Goal: Navigation & Orientation: Understand site structure

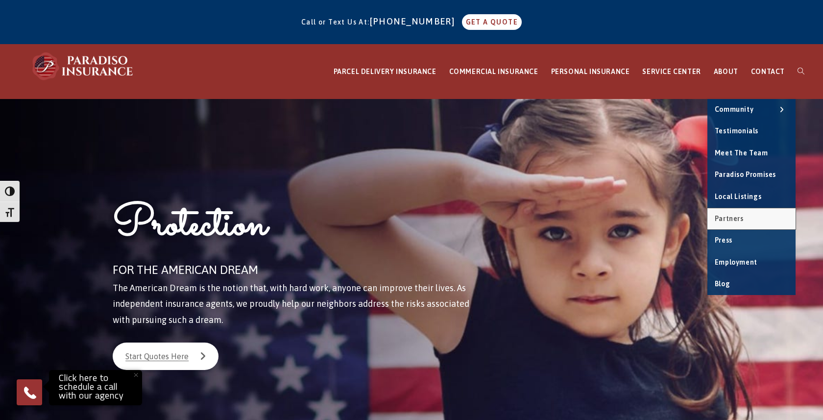
click at [741, 217] on span "Partners" at bounding box center [729, 219] width 29 height 8
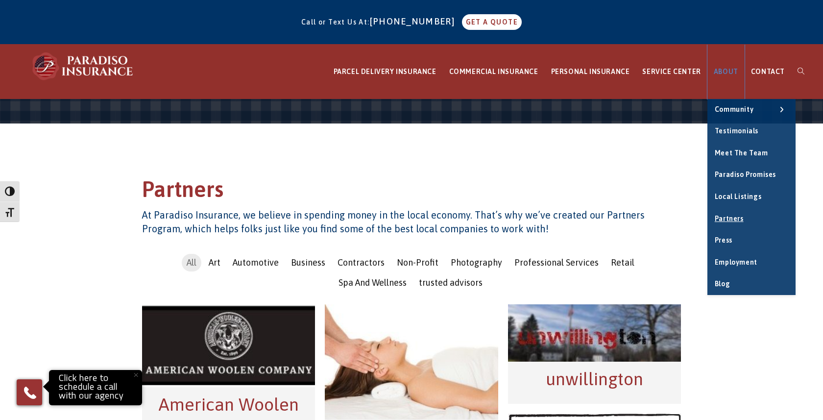
click at [731, 72] on span "ABOUT" at bounding box center [726, 72] width 25 height 8
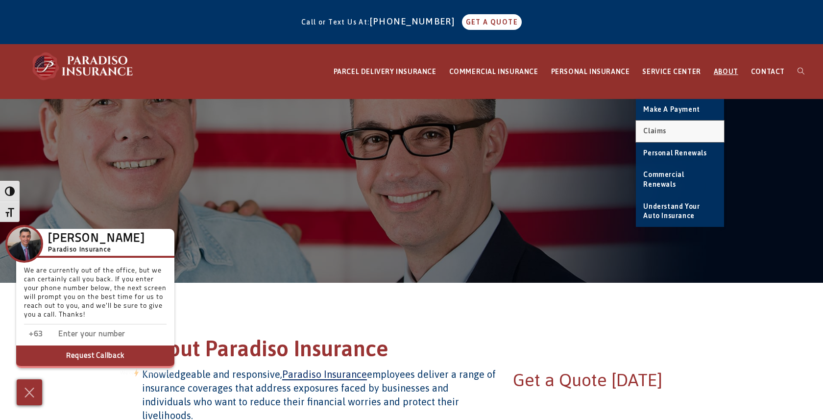
click at [661, 128] on span "Claims" at bounding box center [655, 131] width 23 height 8
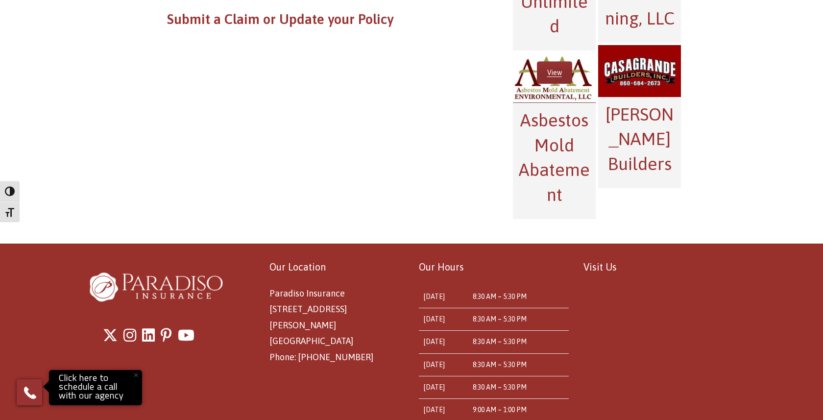
scroll to position [985, 0]
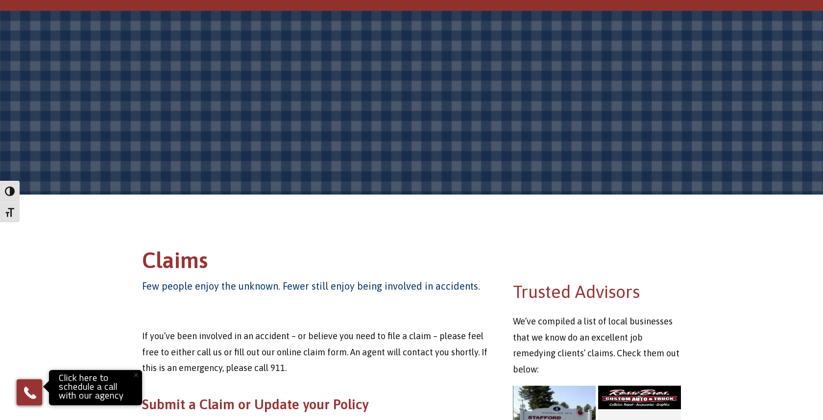
scroll to position [0, 0]
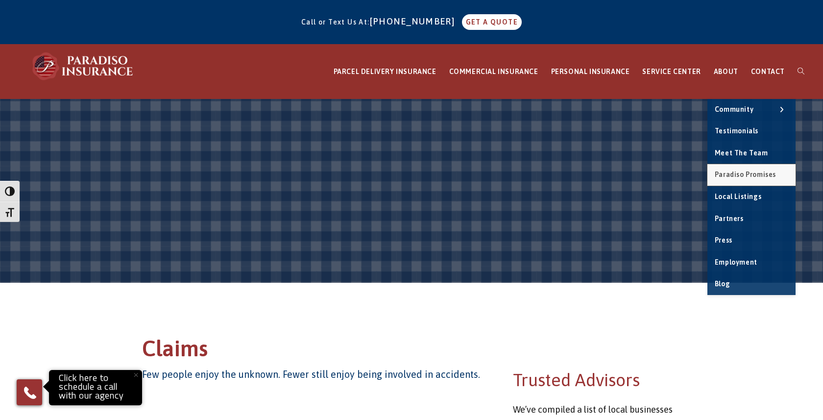
click at [747, 176] on span "Paradiso Promises" at bounding box center [745, 175] width 61 height 8
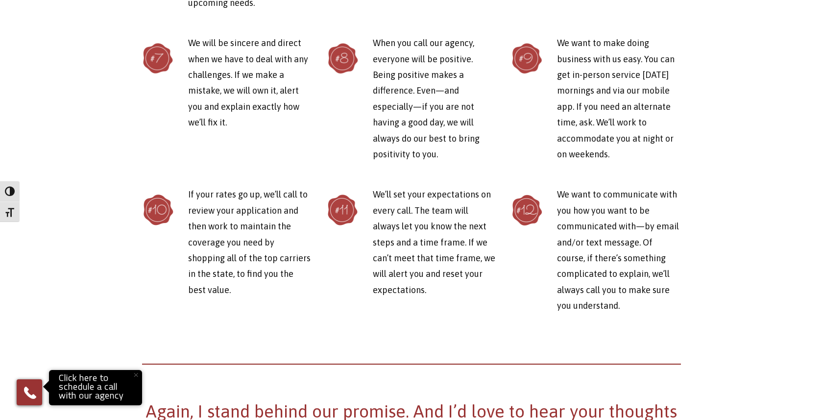
scroll to position [1152, 0]
